Goal: Information Seeking & Learning: Find specific fact

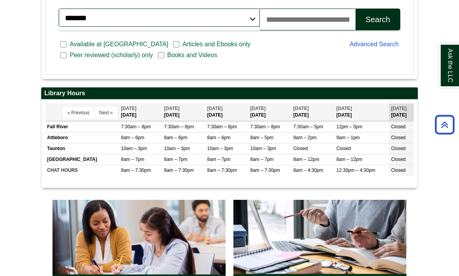
scroll to position [139, 280]
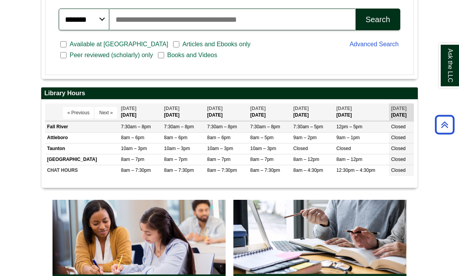
drag, startPoint x: 121, startPoint y: 147, endPoint x: 408, endPoint y: 147, distance: 287.5
click at [408, 132] on tr "Fall River 7:30am – 8pm 7:30am – 8pm 7:30am – 8pm Closed" at bounding box center [229, 126] width 369 height 11
click at [303, 130] on span "7:30am – 5pm" at bounding box center [308, 126] width 30 height 5
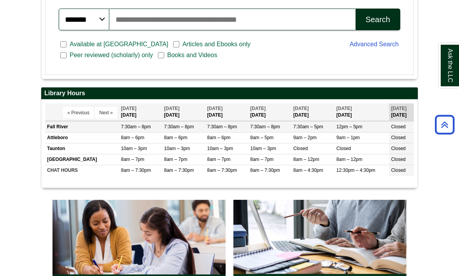
click at [303, 130] on span "7:30am – 5pm" at bounding box center [308, 126] width 30 height 5
click at [102, 132] on td "Fall River" at bounding box center [82, 126] width 74 height 11
drag, startPoint x: 102, startPoint y: 147, endPoint x: 409, endPoint y: 145, distance: 306.2
click at [409, 132] on tr "Fall River 7:30am – 8pm 7:30am – 8pm 7:30am – 8pm Closed" at bounding box center [229, 126] width 369 height 11
click at [229, 121] on th "[DATE] [DATE]" at bounding box center [226, 112] width 43 height 18
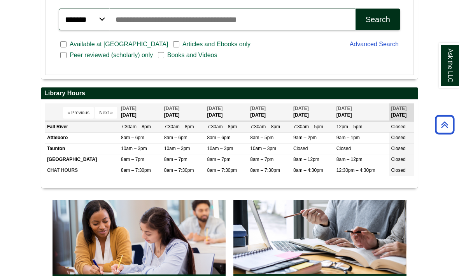
click at [236, 132] on td "7:30am – 8pm" at bounding box center [226, 126] width 43 height 11
copy tr "7:30am – 8pm 7:30am – 8pm 7:30am – 8pm 7:30am – 8pm 7:30am – 5pm 12pm – 5pm Clo…"
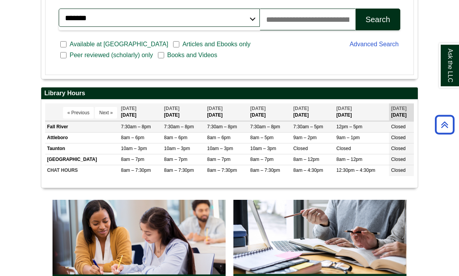
scroll to position [30, 85]
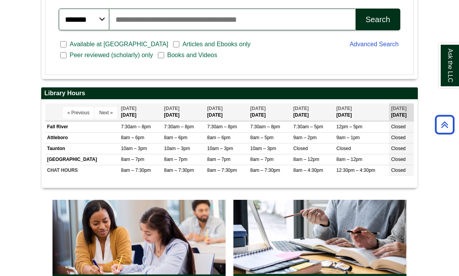
click at [328, 66] on div "Available at [GEOGRAPHIC_DATA] Articles and Ebooks only [PERSON_NAME] reviewed …" at bounding box center [199, 50] width 291 height 31
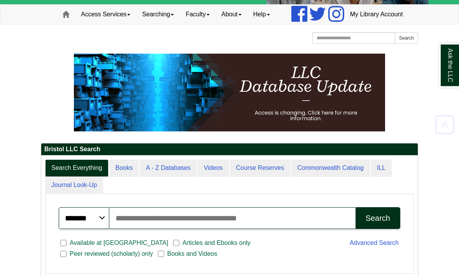
scroll to position [0, 0]
